Goal: Information Seeking & Learning: Check status

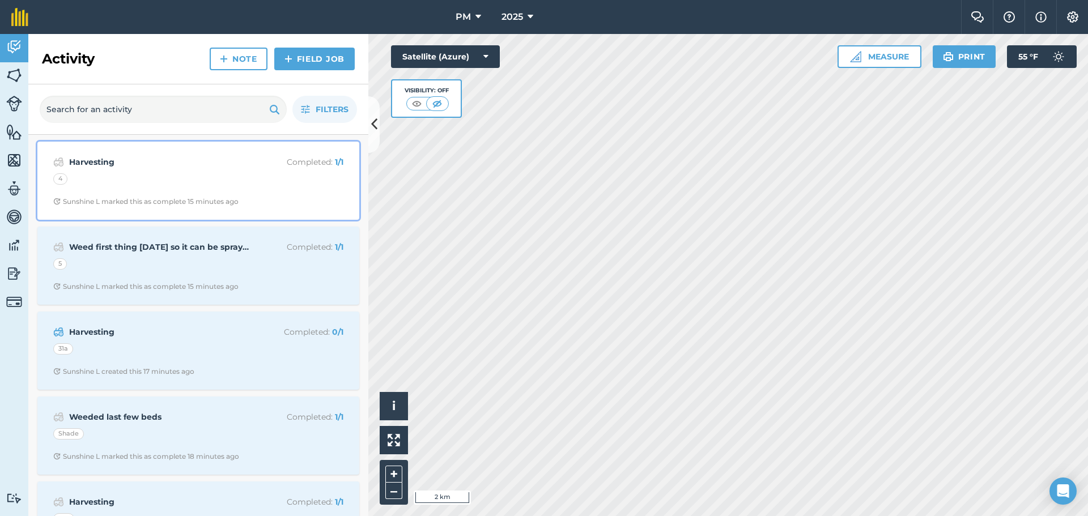
click at [200, 181] on div "4" at bounding box center [198, 180] width 290 height 15
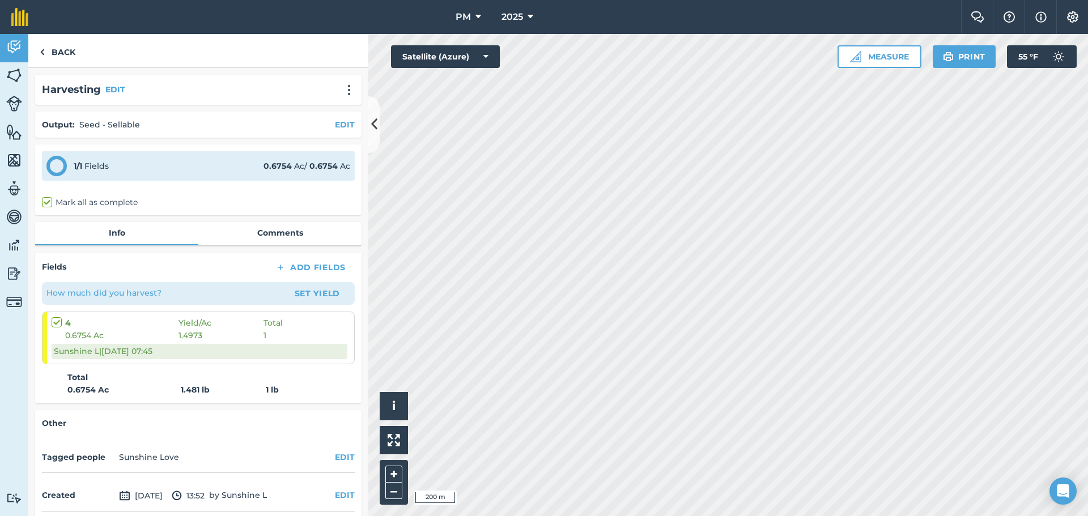
click at [854, 515] on html "PM 2025 Farm Chat Help Info Settings PM - 2025 Reproduced with the permission o…" at bounding box center [544, 258] width 1088 height 516
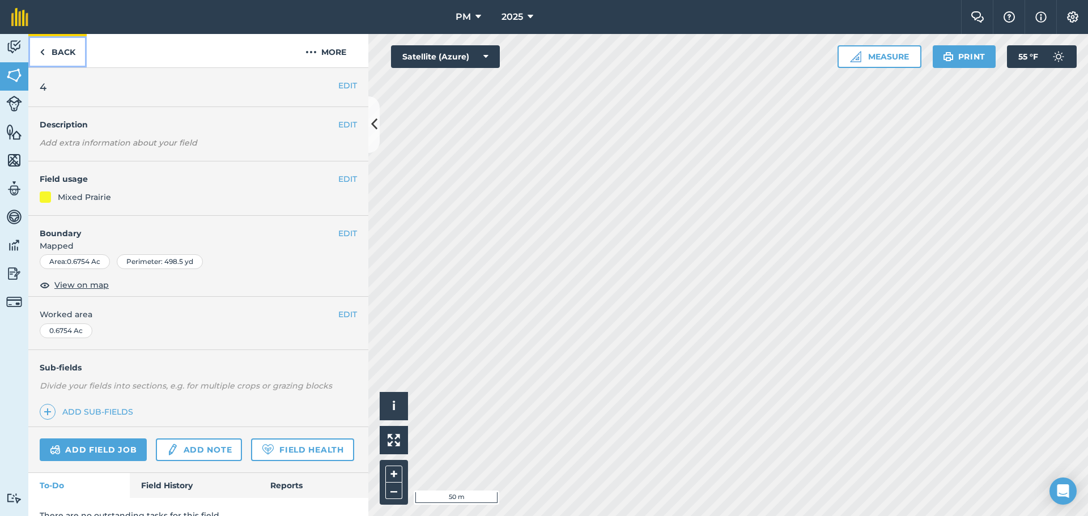
click at [54, 48] on link "Back" at bounding box center [57, 50] width 58 height 33
click at [54, 49] on link "Back" at bounding box center [57, 50] width 58 height 33
click at [14, 49] on img at bounding box center [14, 47] width 16 height 17
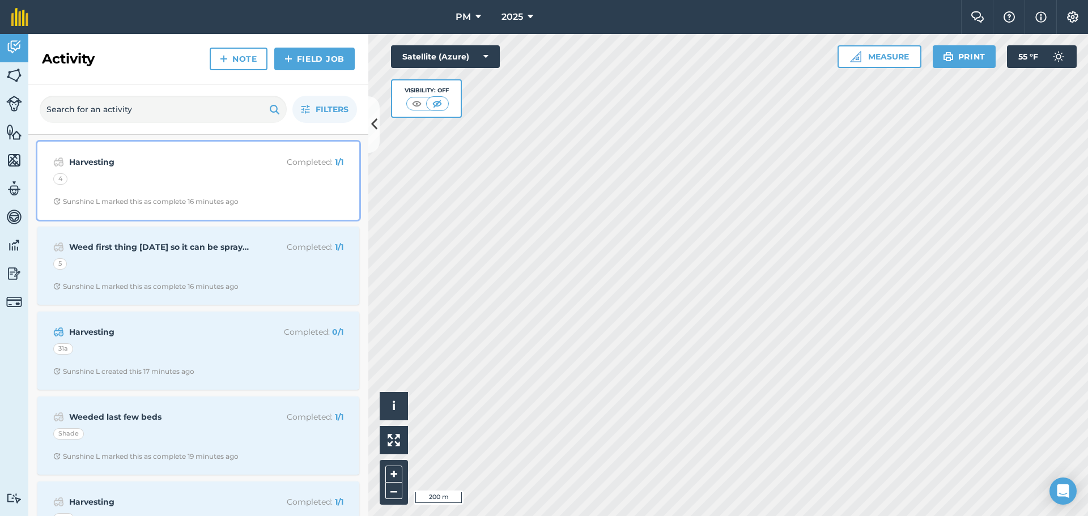
click at [187, 169] on div "Harvesting Completed : 1 / 1 4 Sunshine L marked this as complete 16 minutes ago" at bounding box center [198, 180] width 308 height 65
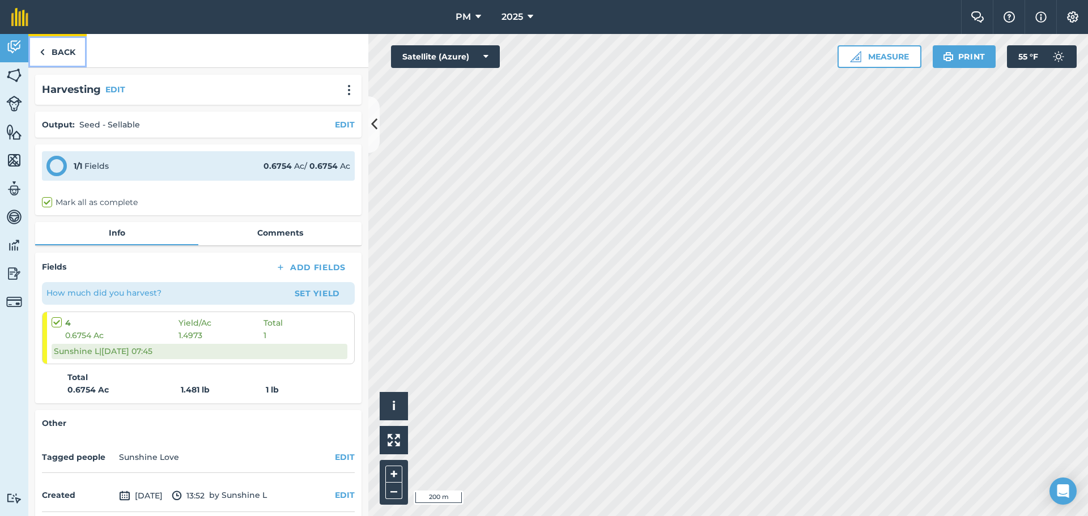
click at [55, 49] on link "Back" at bounding box center [57, 50] width 58 height 33
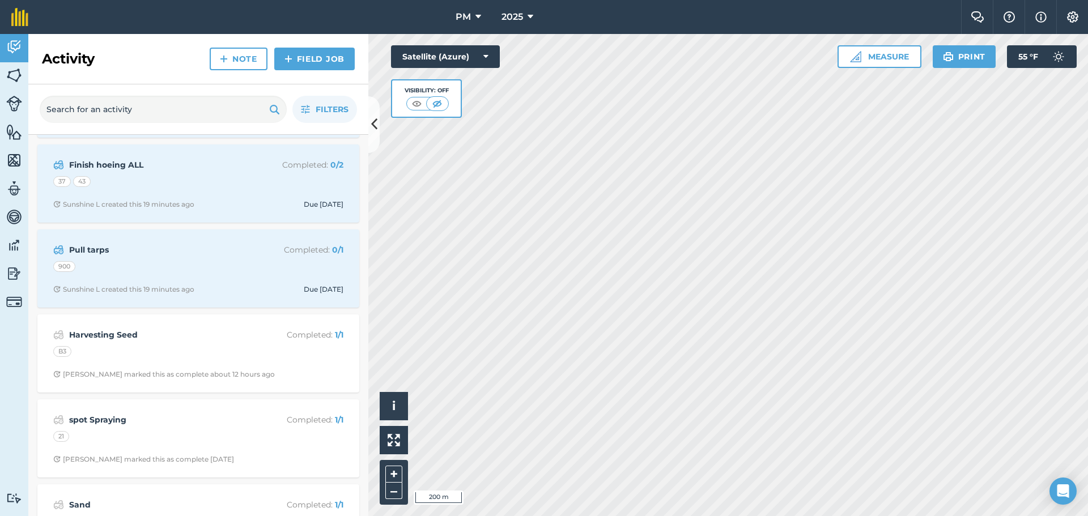
scroll to position [906, 0]
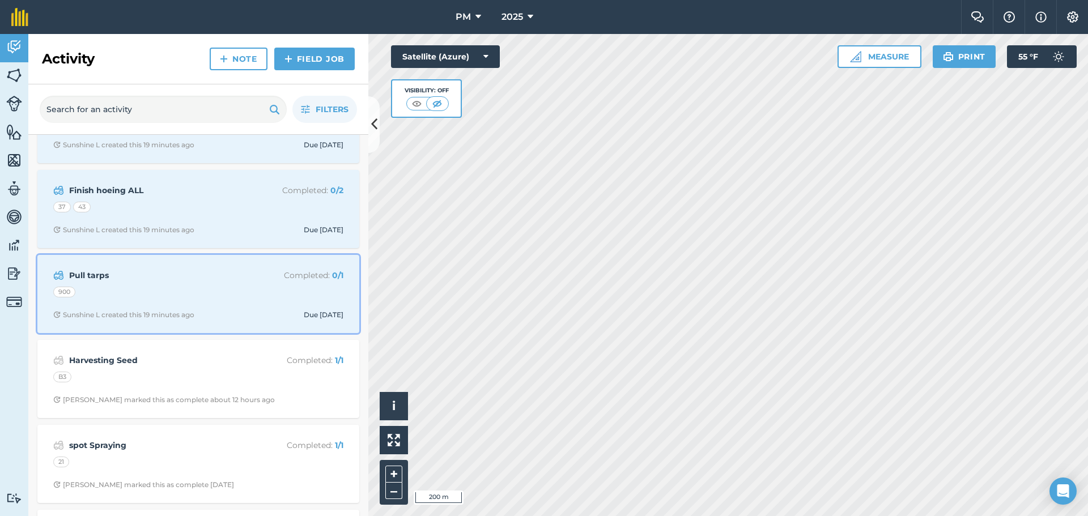
click at [245, 301] on div "Pull tarps Completed : 0 / 1 900 Sunshine L created this 19 minutes ago Due [DA…" at bounding box center [198, 294] width 308 height 65
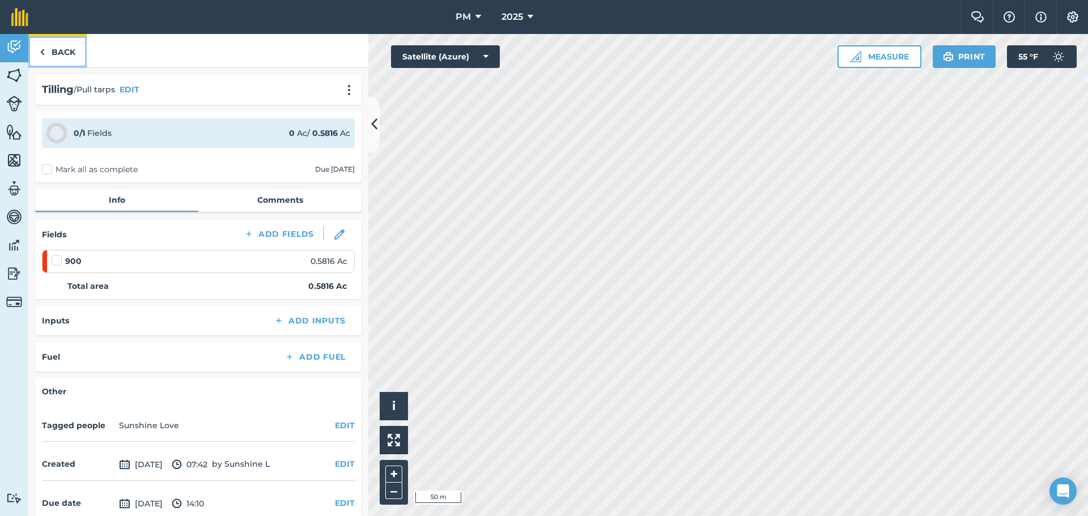
click at [48, 53] on link "Back" at bounding box center [57, 50] width 58 height 33
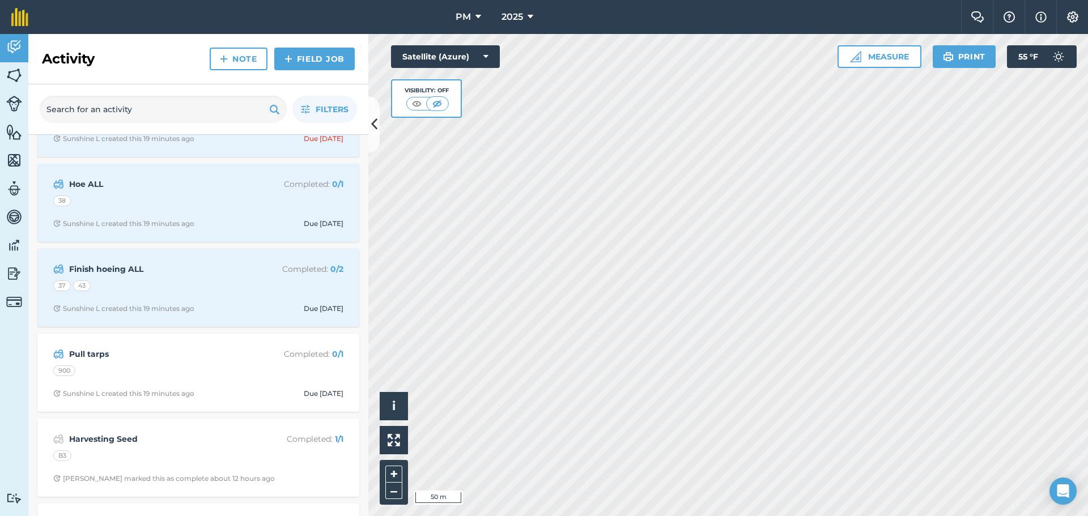
scroll to position [850, 0]
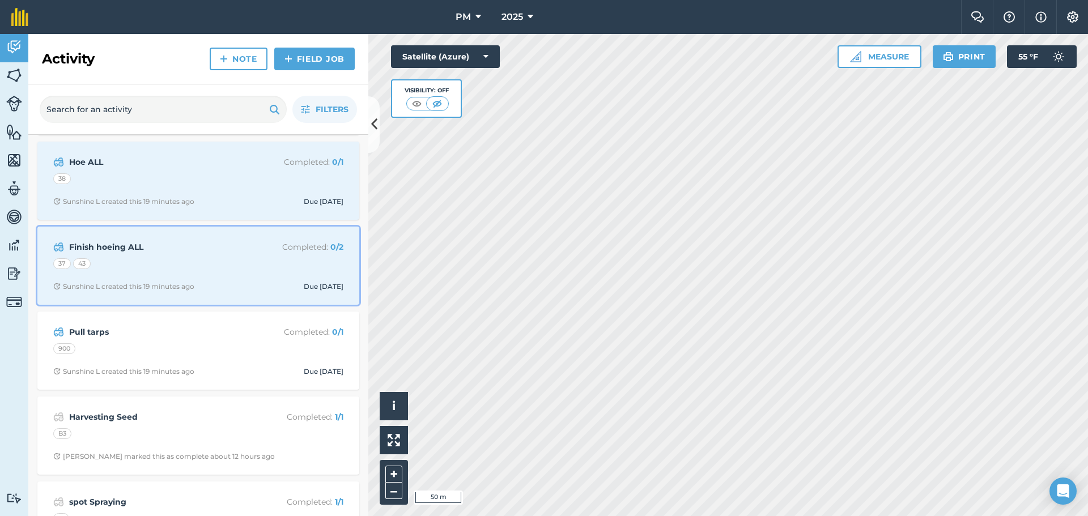
click at [163, 261] on div "37 43" at bounding box center [198, 265] width 290 height 15
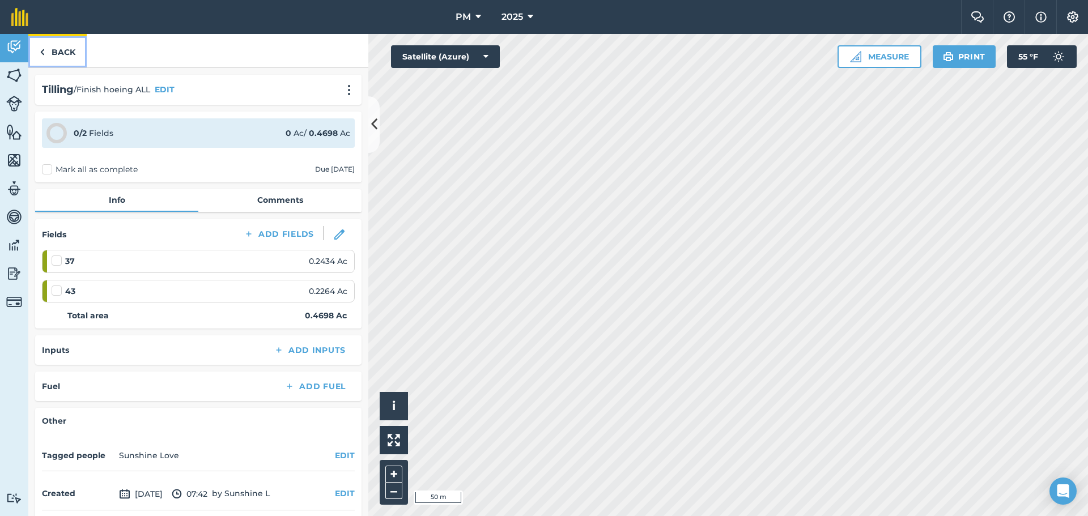
click at [59, 54] on link "Back" at bounding box center [57, 50] width 58 height 33
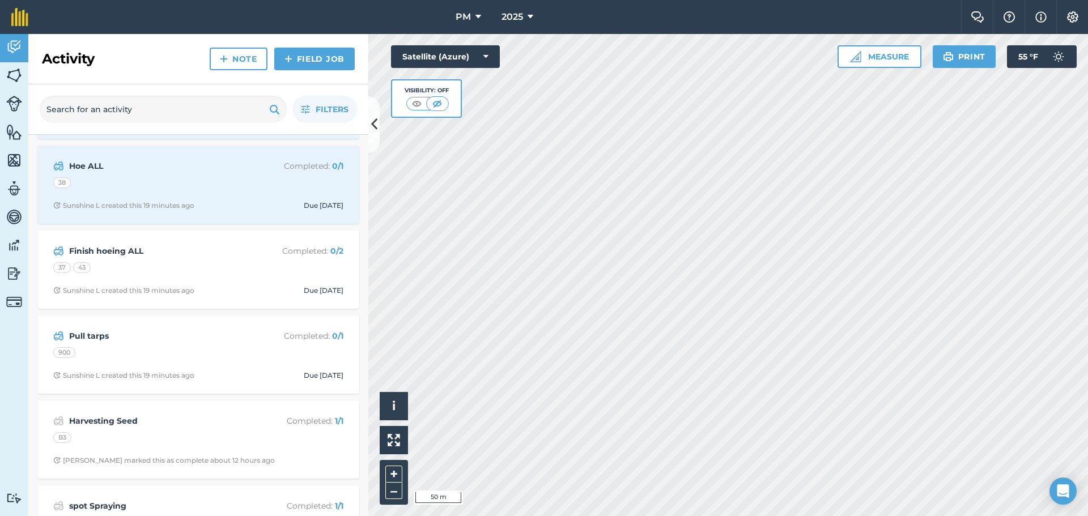
scroll to position [850, 0]
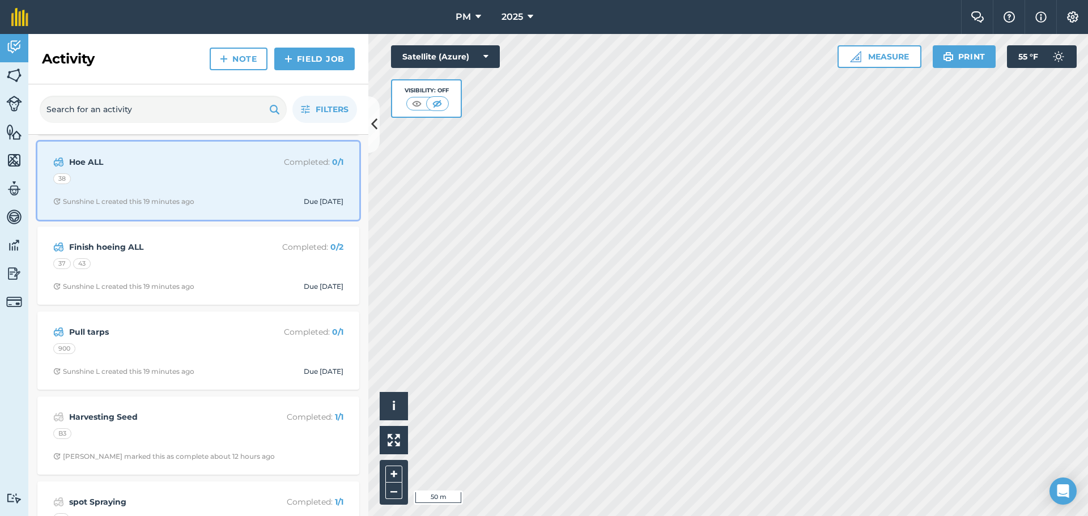
click at [185, 190] on div "Hoe ALL Completed : 0 / 1 38 Sunshine L created this 19 minutes ago Due [DATE]" at bounding box center [198, 180] width 308 height 65
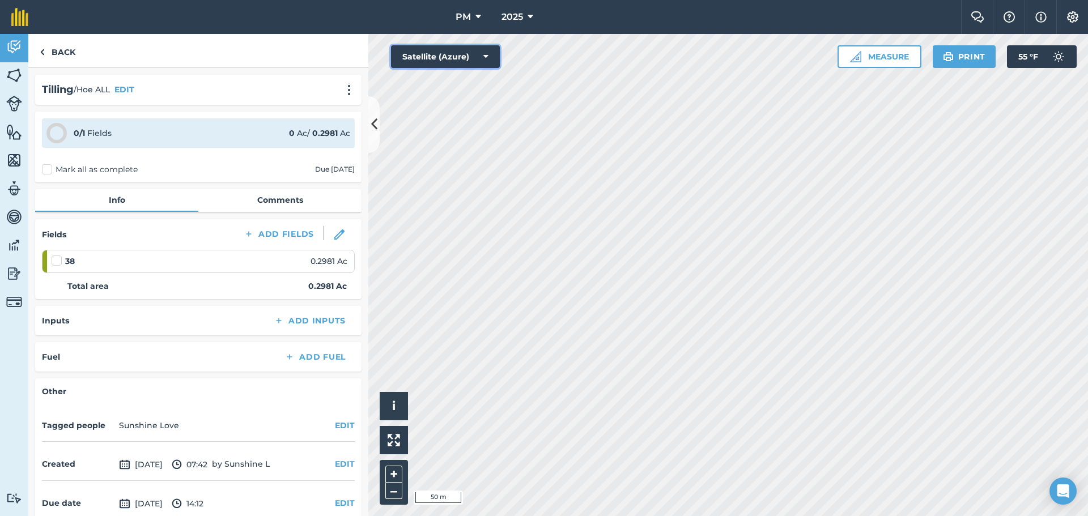
click at [477, 58] on button "Satellite (Azure)" at bounding box center [445, 56] width 109 height 23
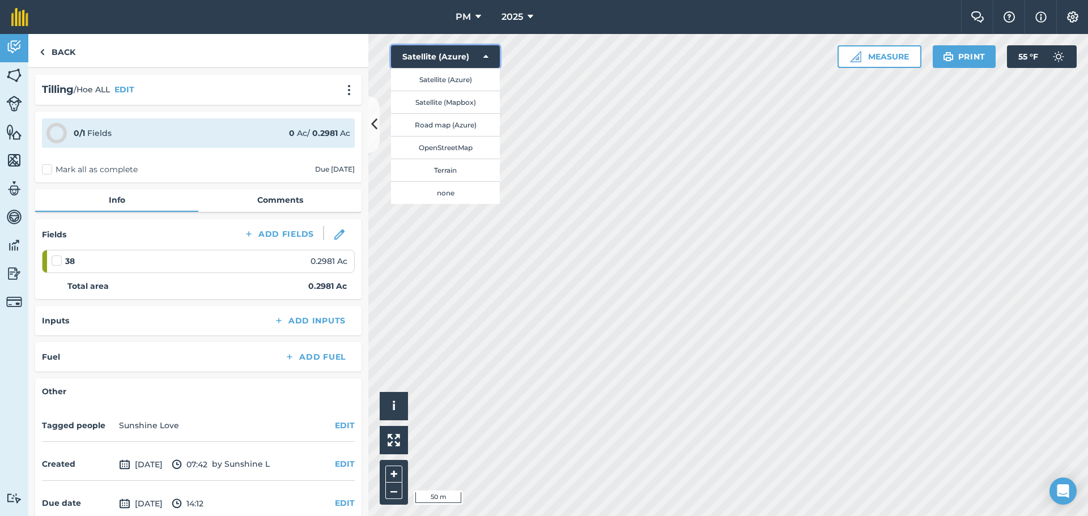
click at [477, 59] on button "Satellite (Azure)" at bounding box center [445, 56] width 109 height 23
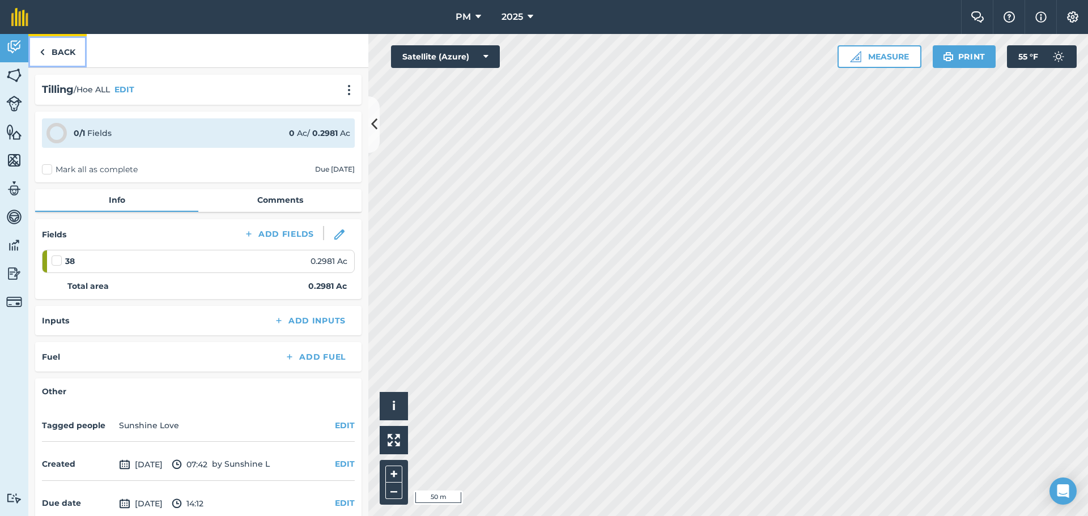
click at [54, 47] on link "Back" at bounding box center [57, 50] width 58 height 33
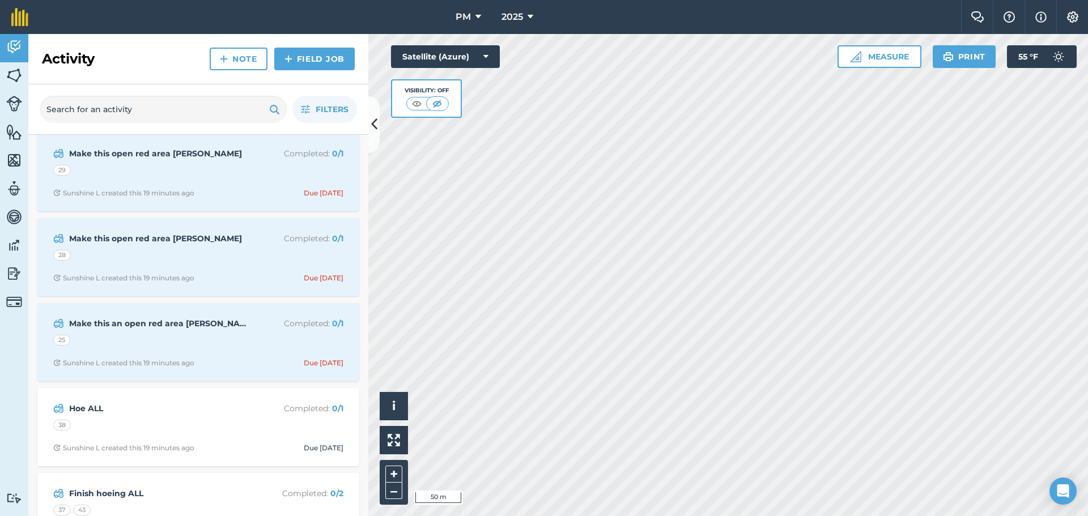
scroll to position [623, 0]
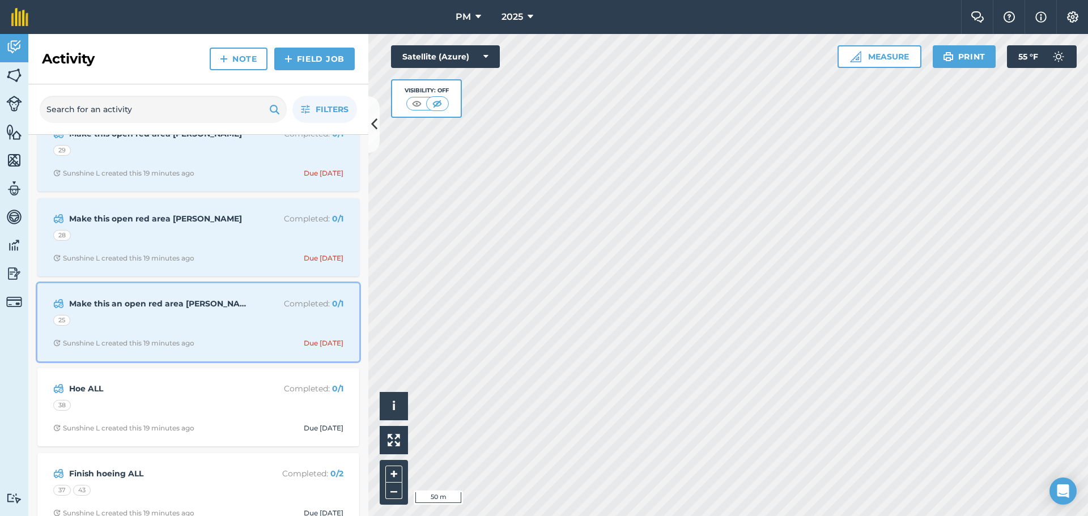
click at [161, 327] on div "25" at bounding box center [198, 322] width 290 height 15
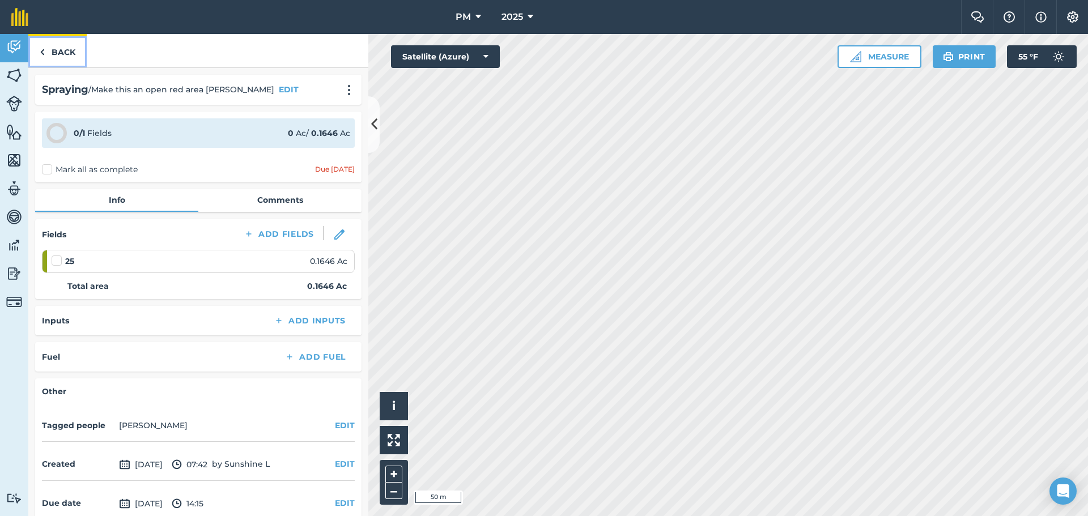
click at [67, 54] on link "Back" at bounding box center [57, 50] width 58 height 33
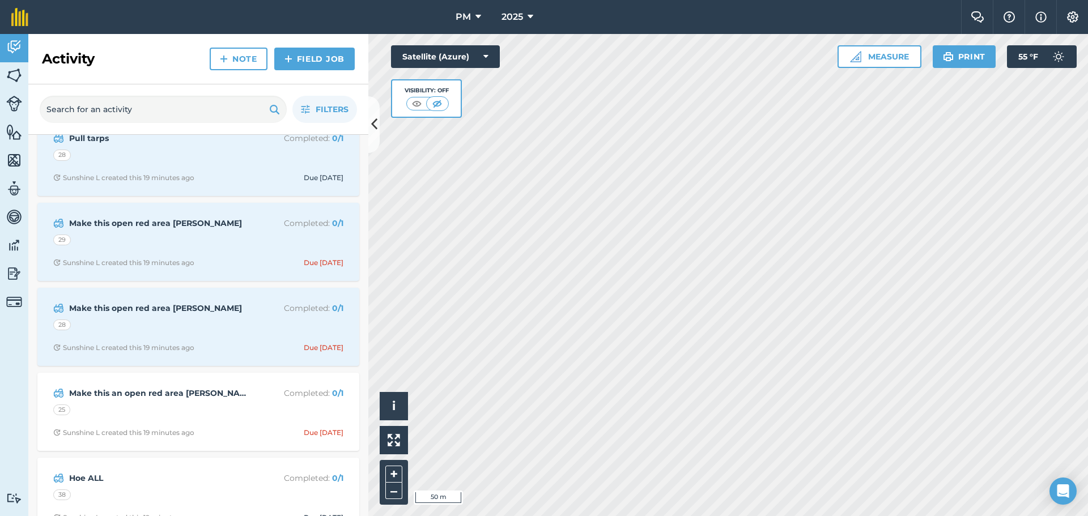
scroll to position [566, 0]
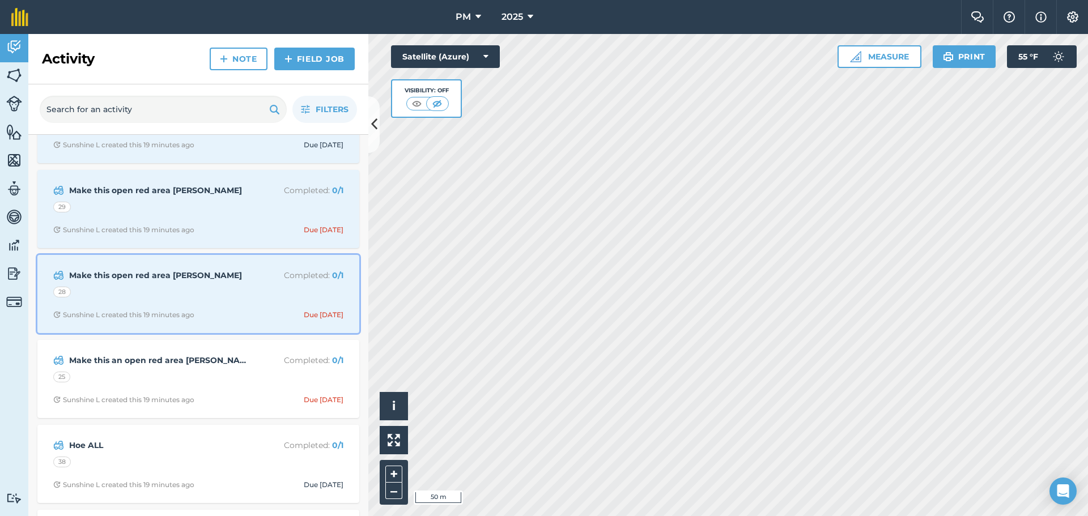
click at [184, 299] on div "28" at bounding box center [198, 294] width 290 height 15
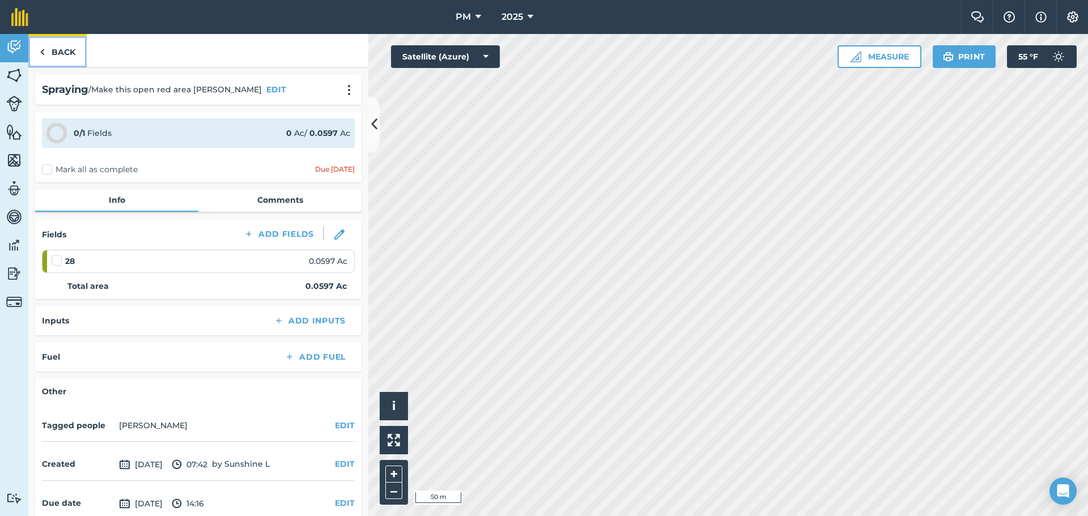
click at [71, 54] on link "Back" at bounding box center [57, 50] width 58 height 33
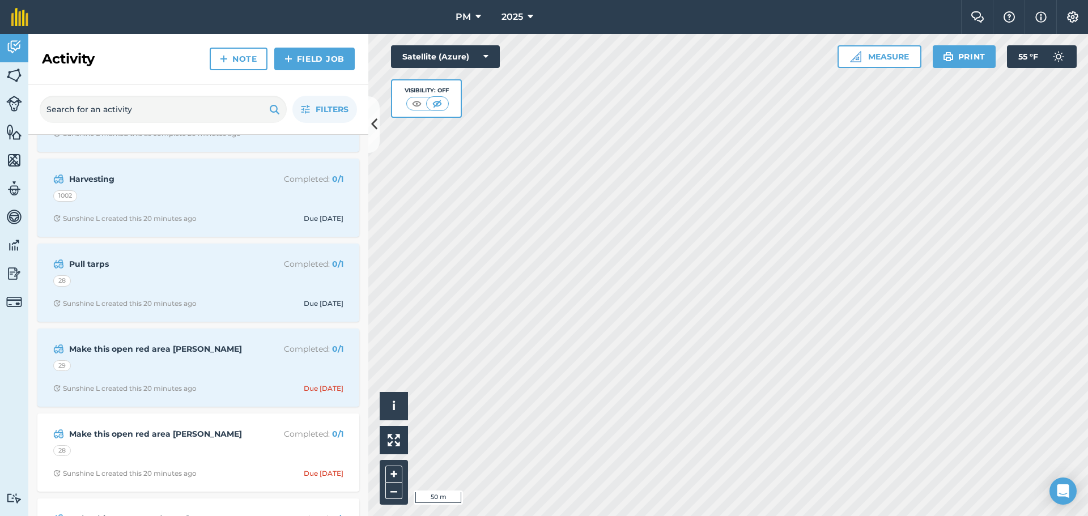
scroll to position [453, 0]
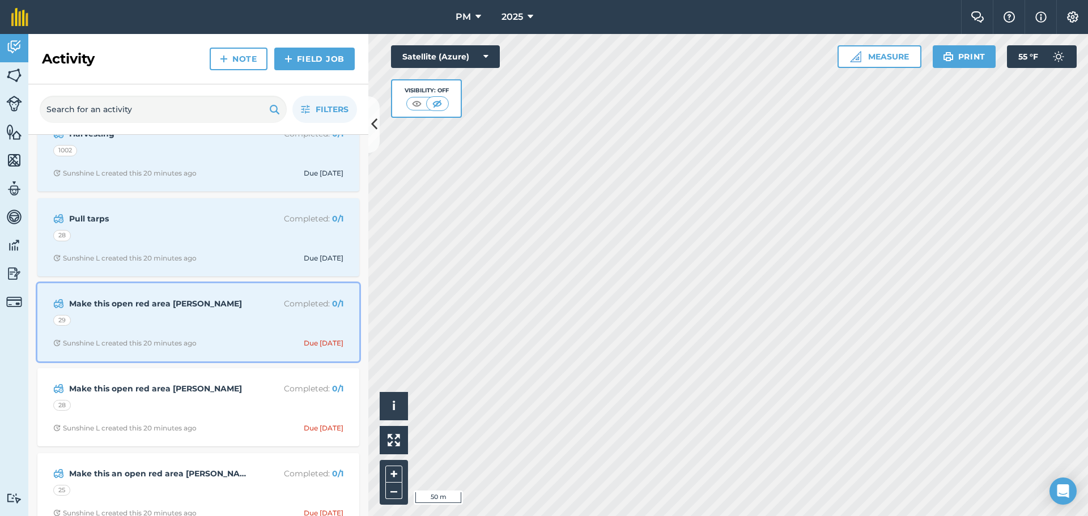
click at [165, 339] on div "Sunshine L created this 20 minutes ago" at bounding box center [124, 343] width 143 height 9
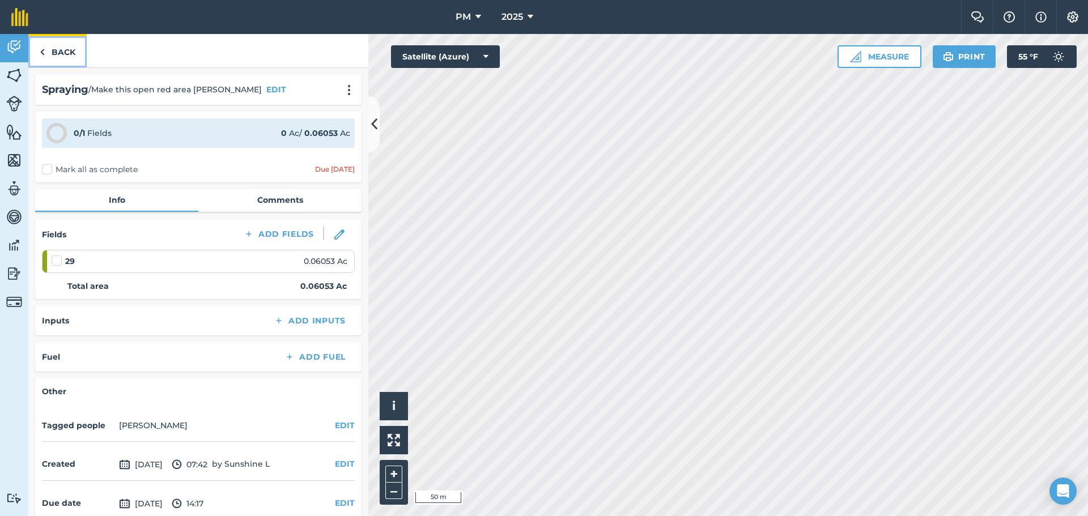
click at [50, 47] on link "Back" at bounding box center [57, 50] width 58 height 33
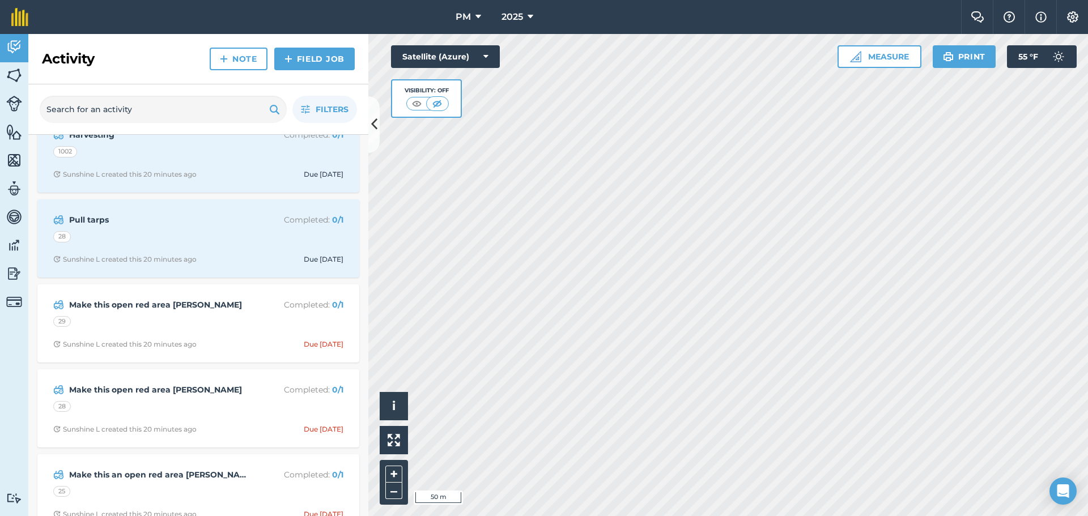
scroll to position [453, 0]
click at [139, 242] on div "28" at bounding box center [198, 237] width 290 height 15
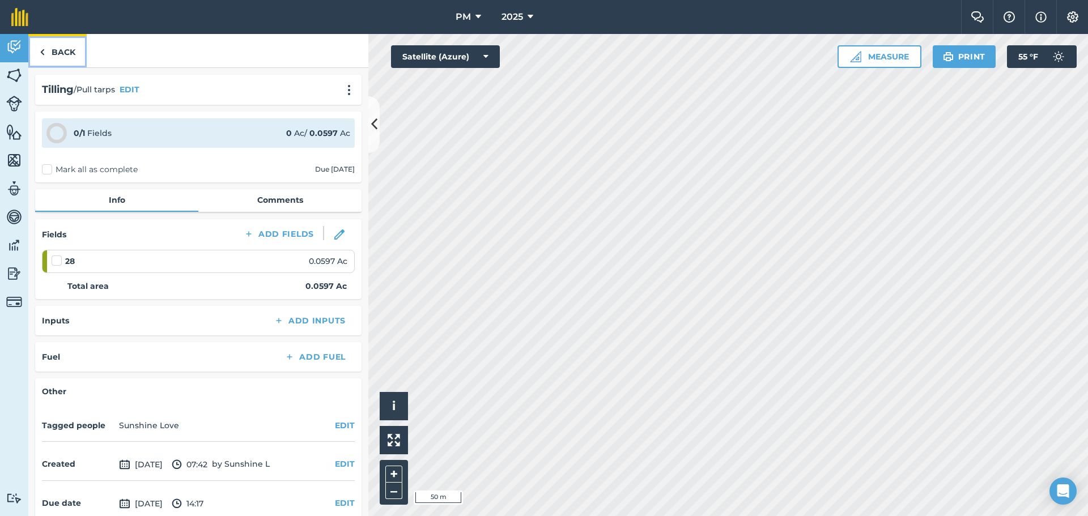
click at [52, 56] on link "Back" at bounding box center [57, 50] width 58 height 33
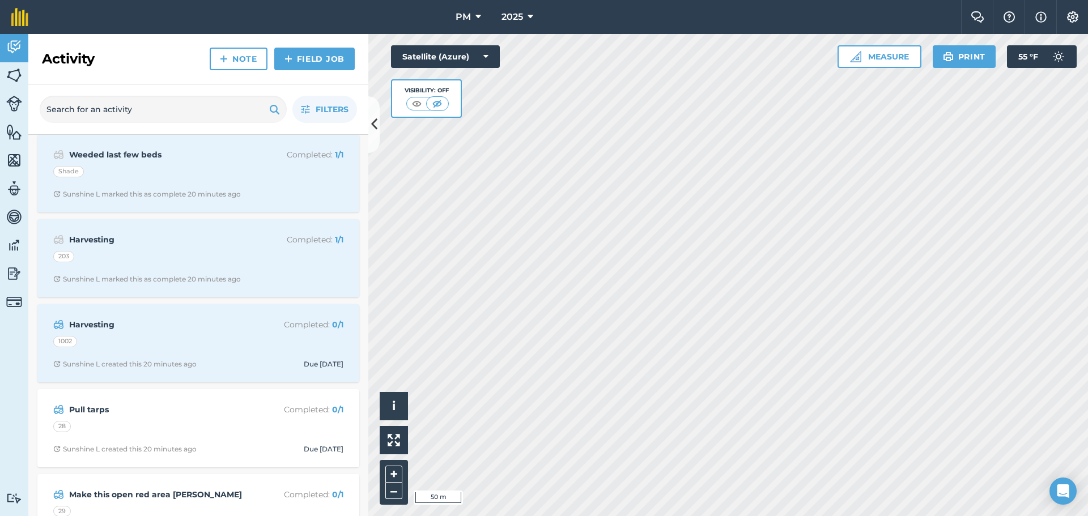
scroll to position [283, 0]
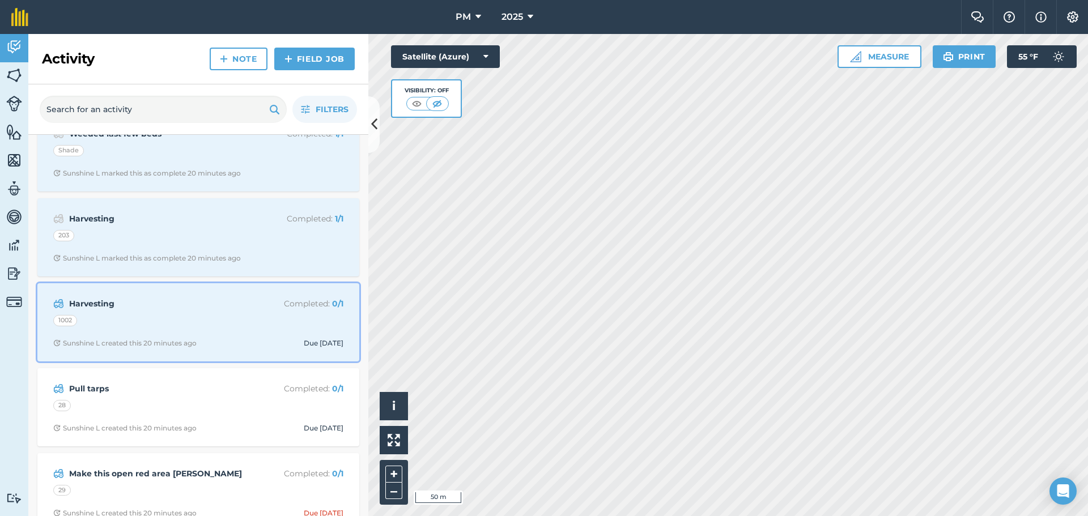
click at [151, 333] on div "Harvesting Completed : 0 / 1 1002 Sunshine L created this 20 minutes ago Due [D…" at bounding box center [198, 322] width 308 height 65
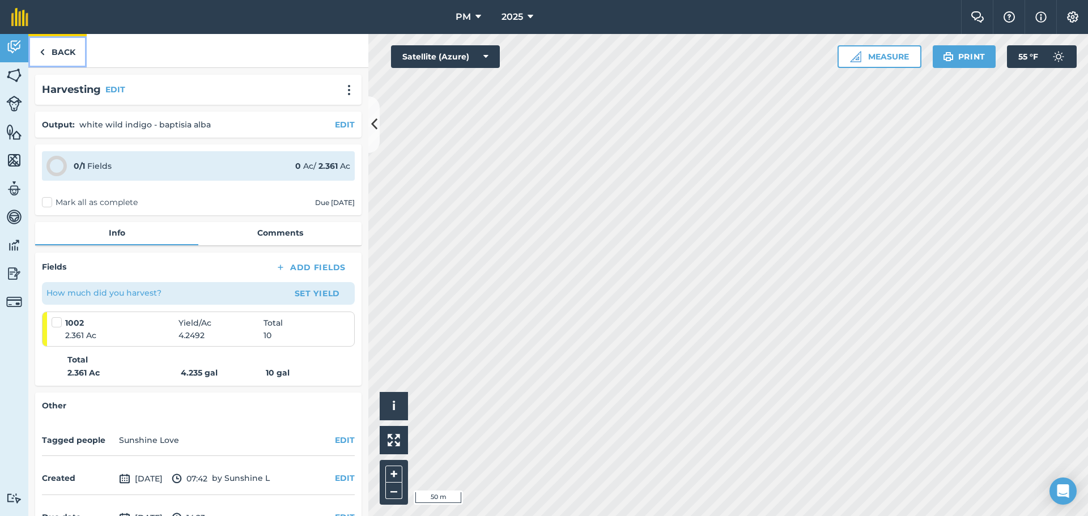
click at [69, 53] on link "Back" at bounding box center [57, 50] width 58 height 33
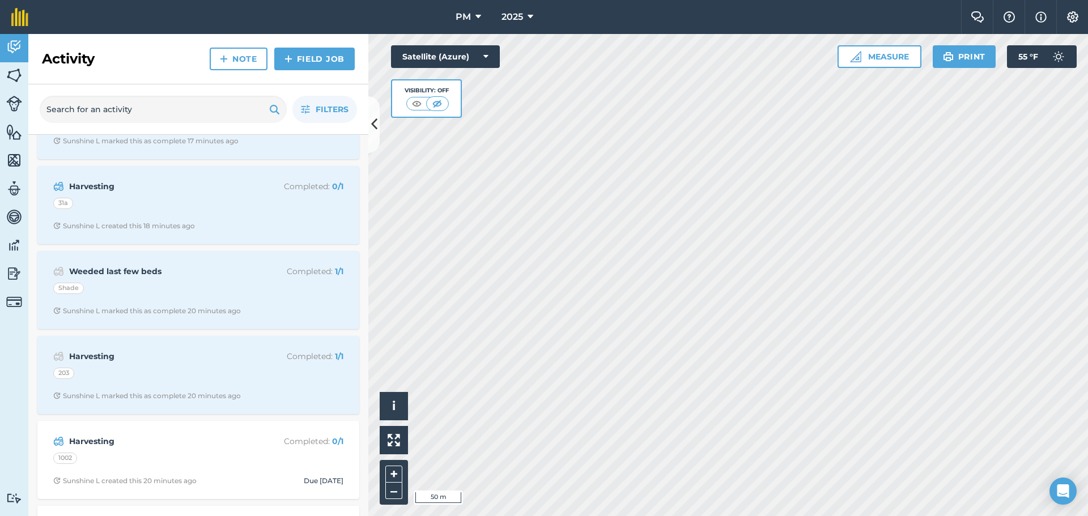
scroll to position [170, 0]
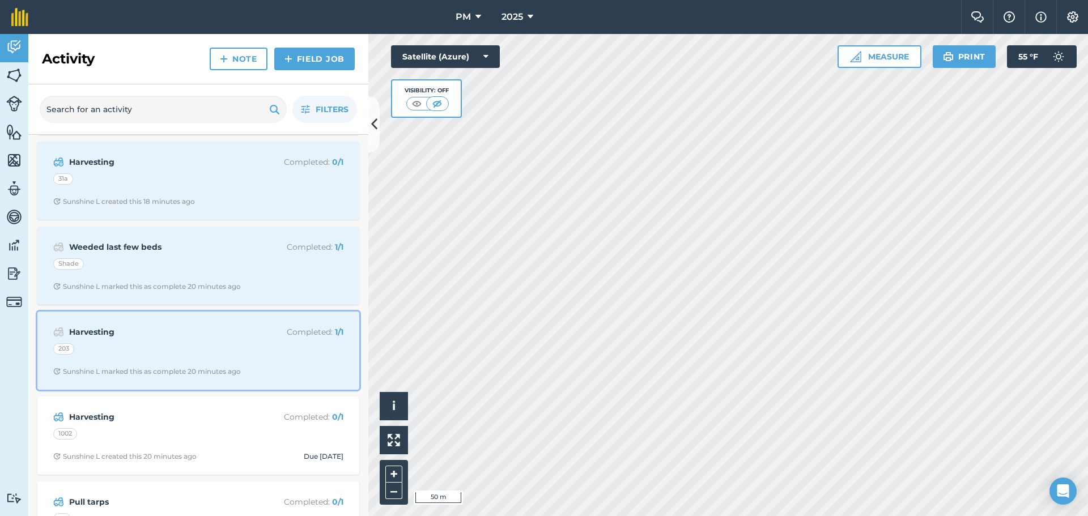
click at [205, 361] on div "Harvesting Completed : 1 / 1 203 Sunshine L marked this as complete 20 minutes …" at bounding box center [198, 350] width 308 height 65
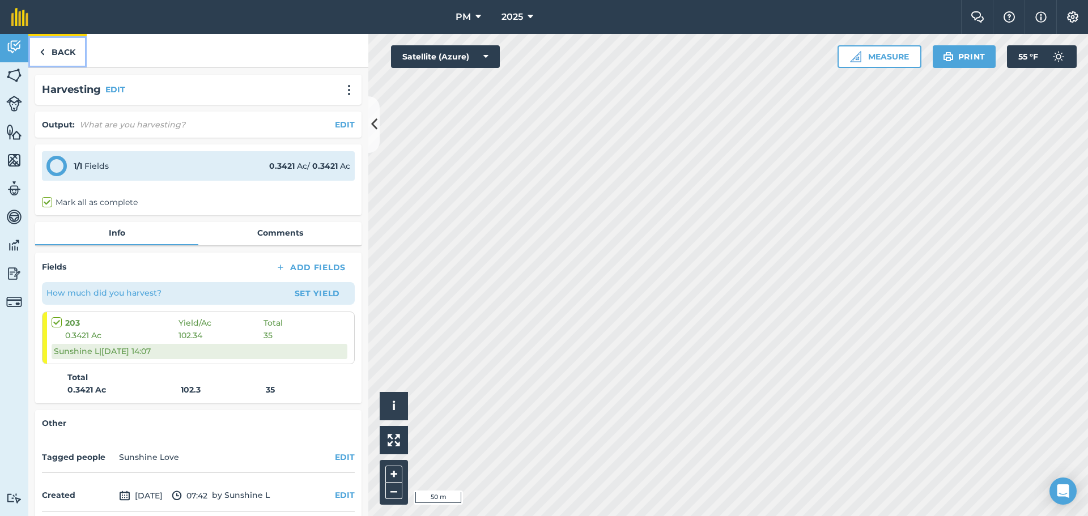
click at [51, 52] on link "Back" at bounding box center [57, 50] width 58 height 33
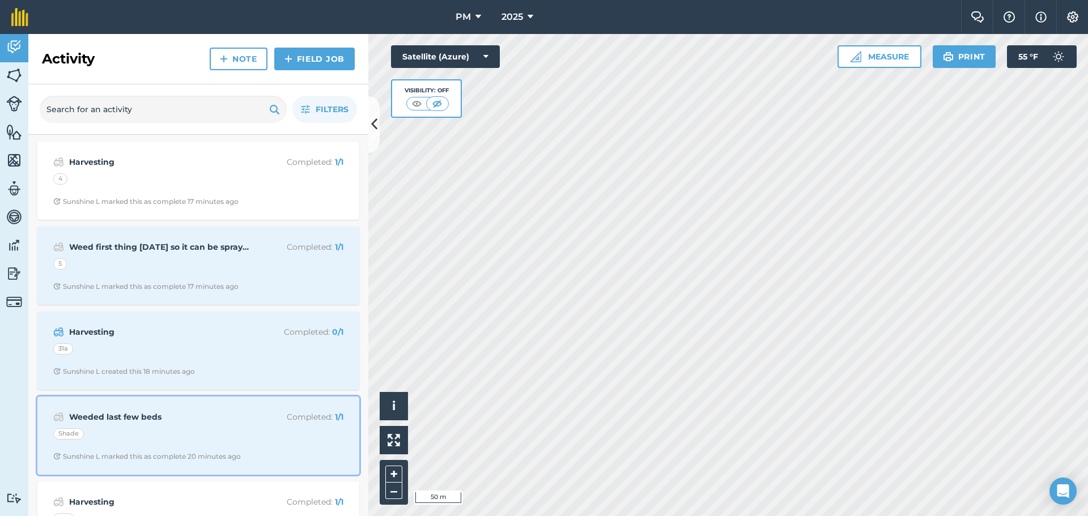
click at [178, 427] on div "Weeded last few beds Completed : 1 / 1 Shade Sunshine L marked this as complete…" at bounding box center [198, 435] width 308 height 65
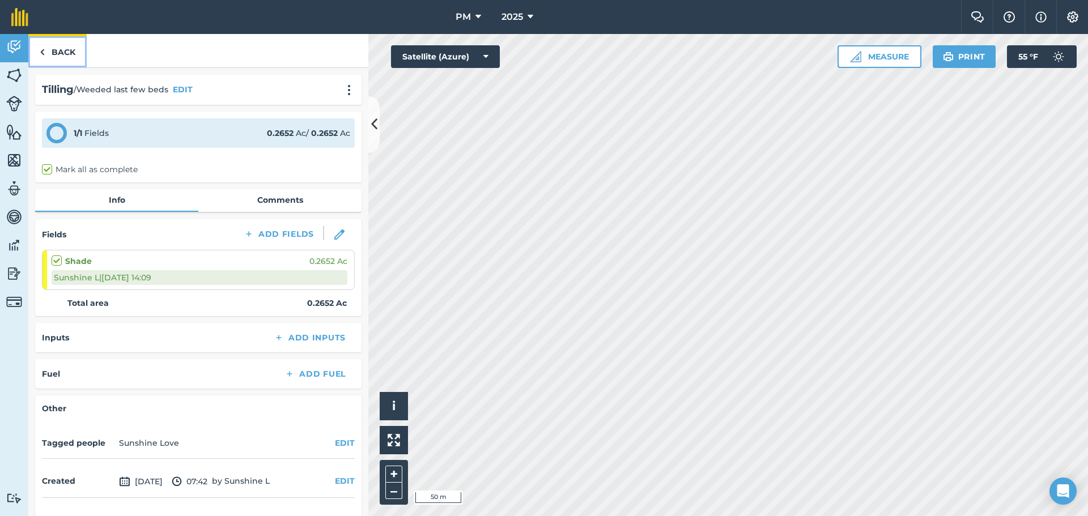
click at [63, 52] on link "Back" at bounding box center [57, 50] width 58 height 33
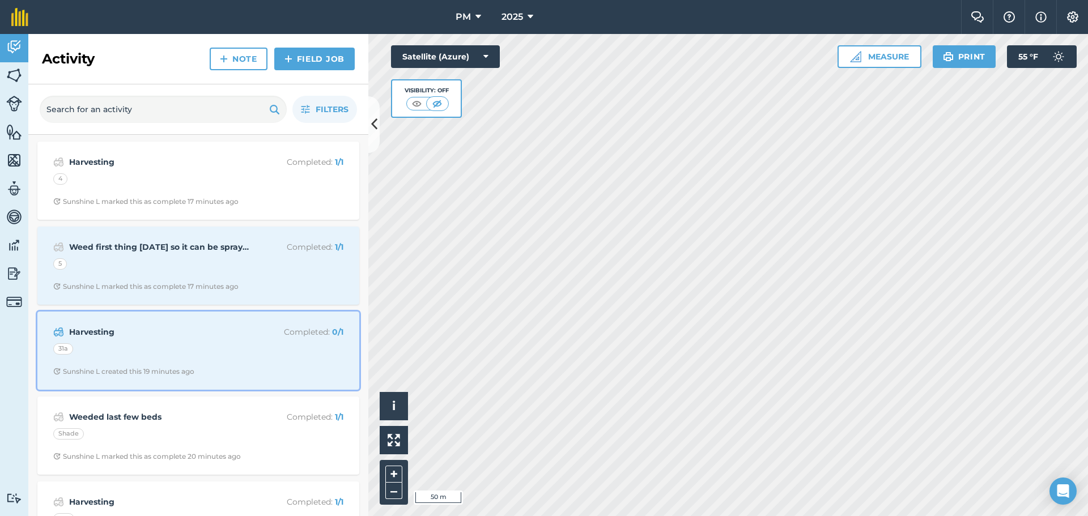
click at [174, 363] on div "Harvesting Completed : 0 / 1 31a Sunshine L created this 19 minutes ago" at bounding box center [198, 350] width 308 height 65
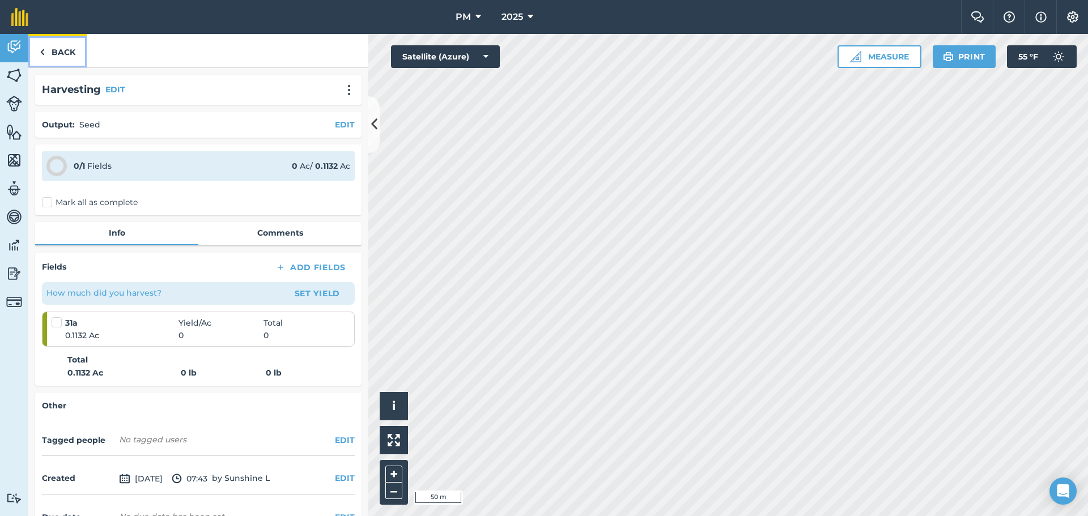
click at [70, 46] on link "Back" at bounding box center [57, 50] width 58 height 33
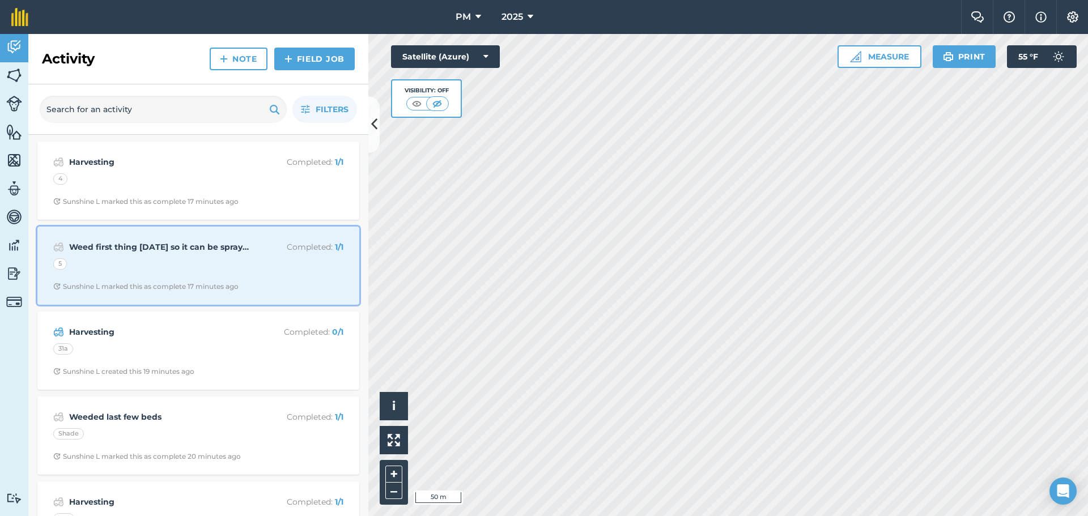
click at [163, 273] on div "Weed first thing [DATE] so it can be sprayed Completed : 1 / 1 5 Sunshine L mar…" at bounding box center [198, 265] width 308 height 65
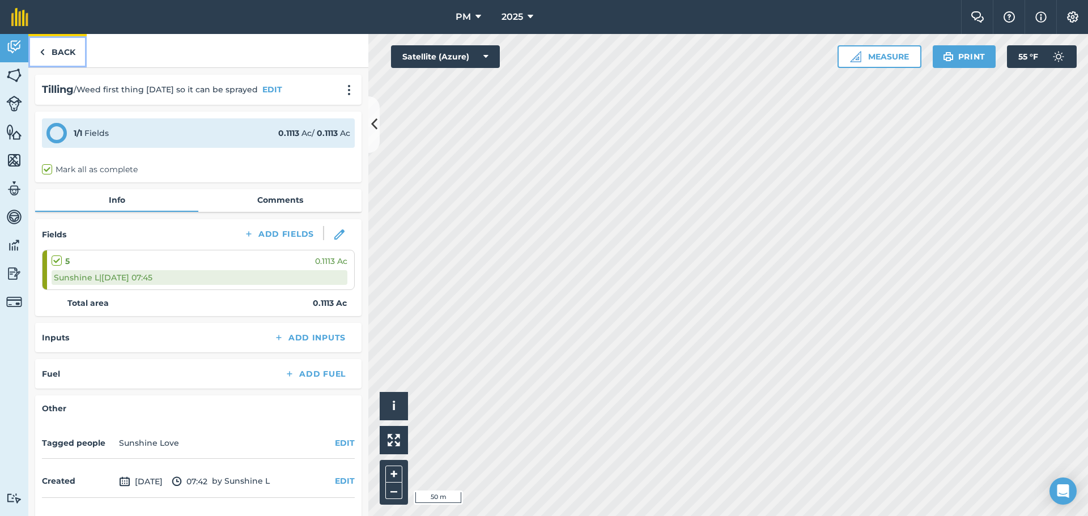
click at [80, 49] on link "Back" at bounding box center [57, 50] width 58 height 33
